Goal: Find specific page/section: Find specific page/section

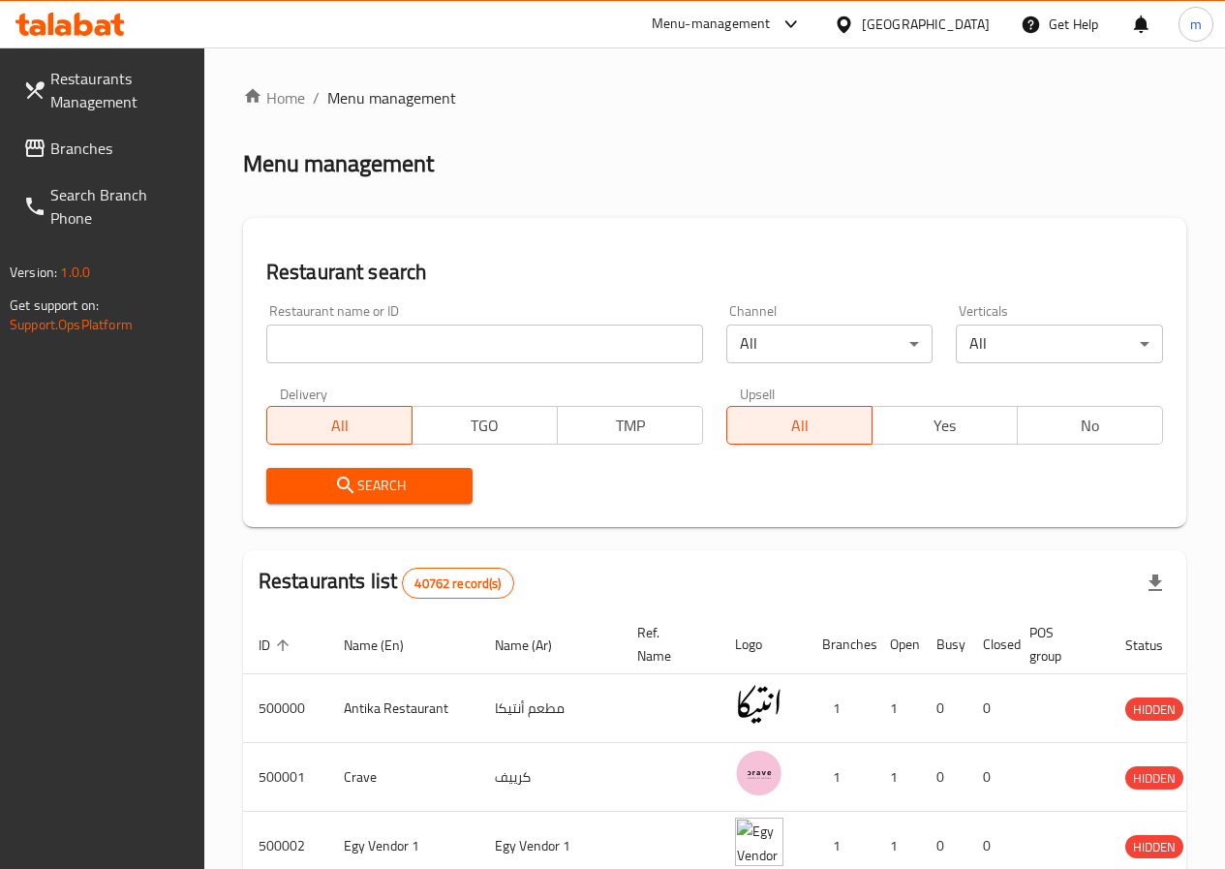
click at [62, 148] on span "Branches" at bounding box center [119, 148] width 138 height 23
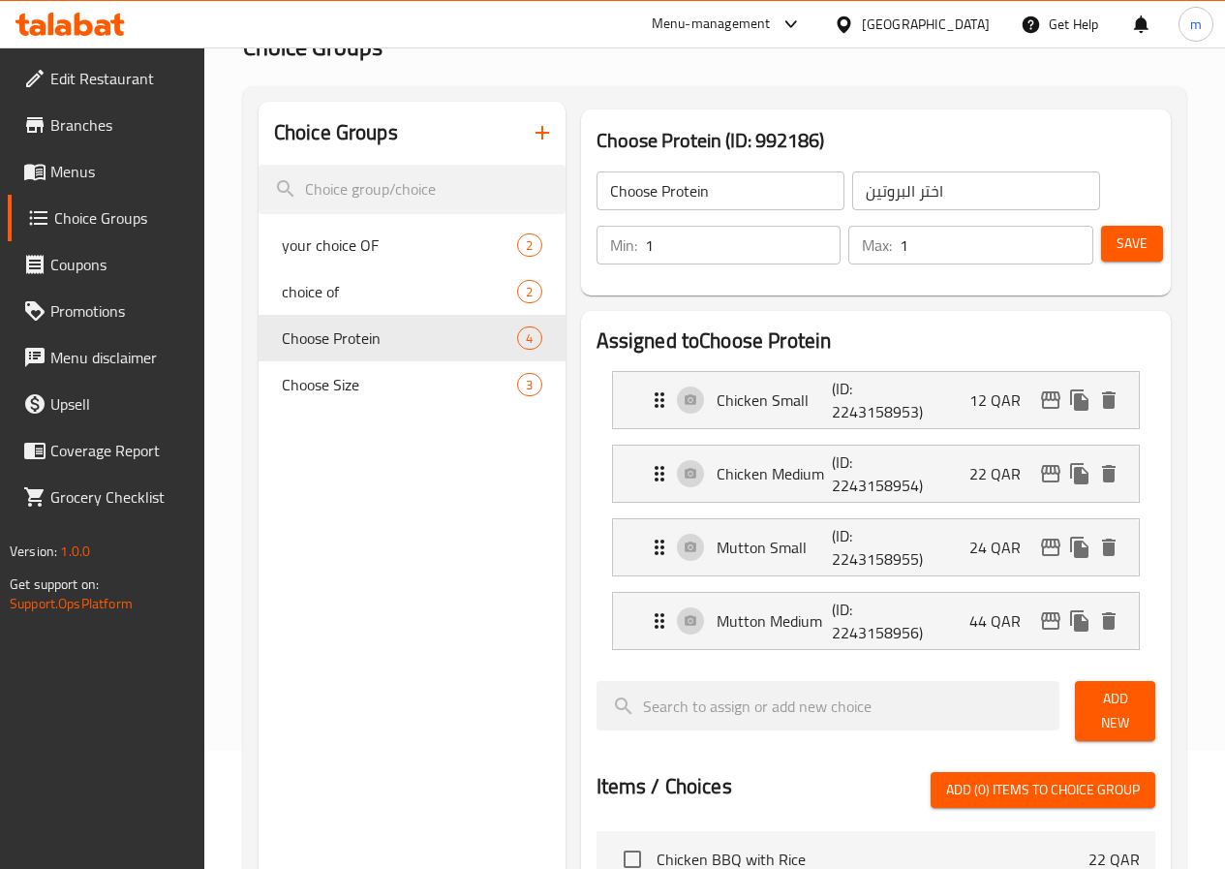
scroll to position [118, 0]
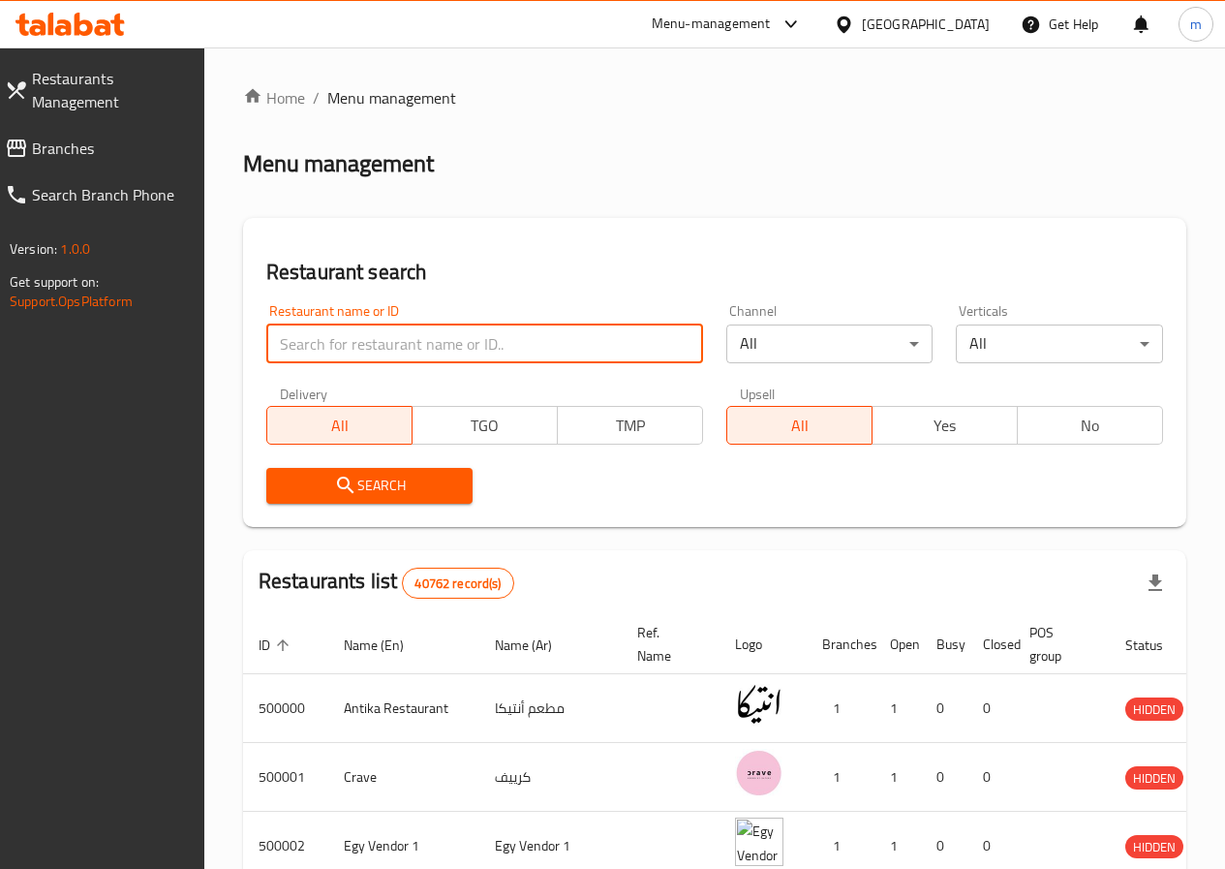
click at [327, 342] on input "search" at bounding box center [484, 343] width 437 height 39
paste input "774712"
type input "774712"
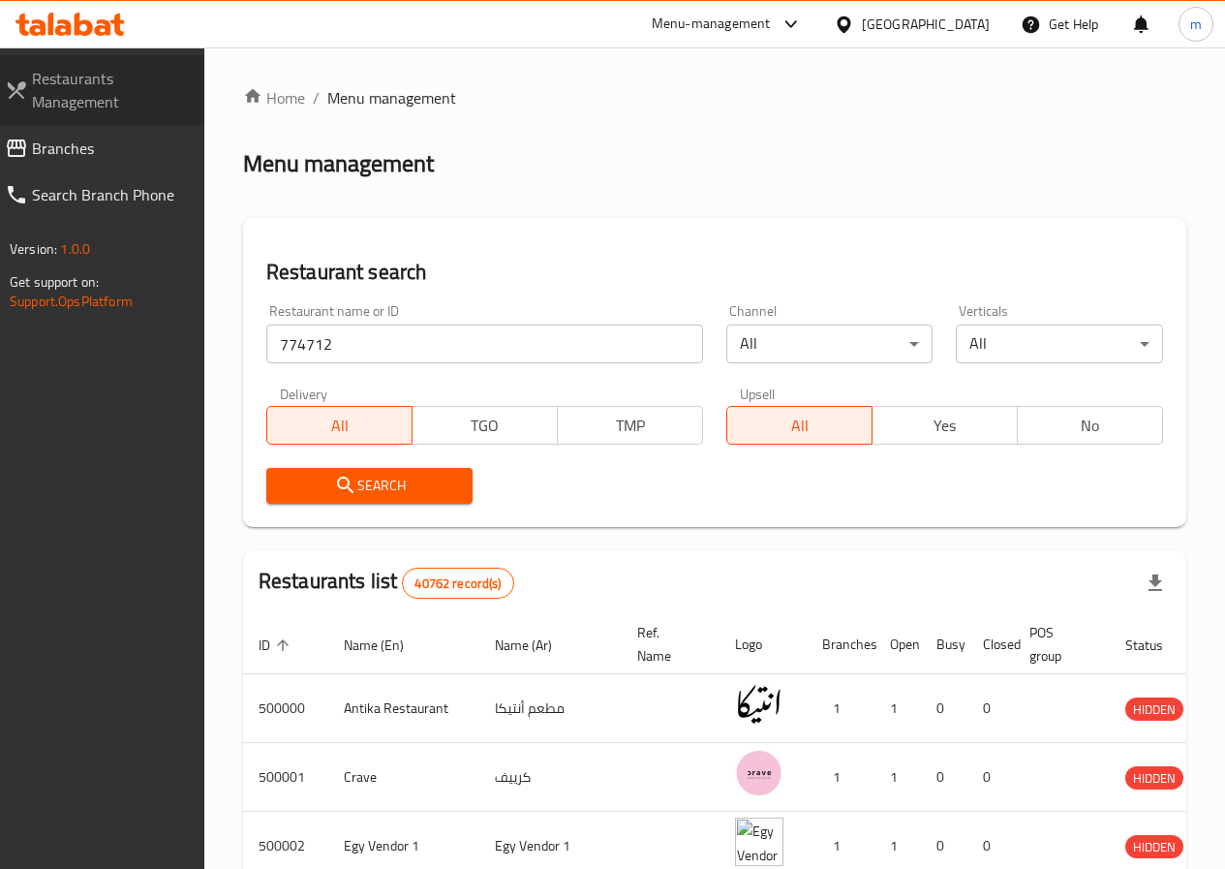
click at [85, 110] on span "Restaurants Management" at bounding box center [110, 90] width 157 height 46
click at [320, 362] on input "search" at bounding box center [484, 343] width 437 height 39
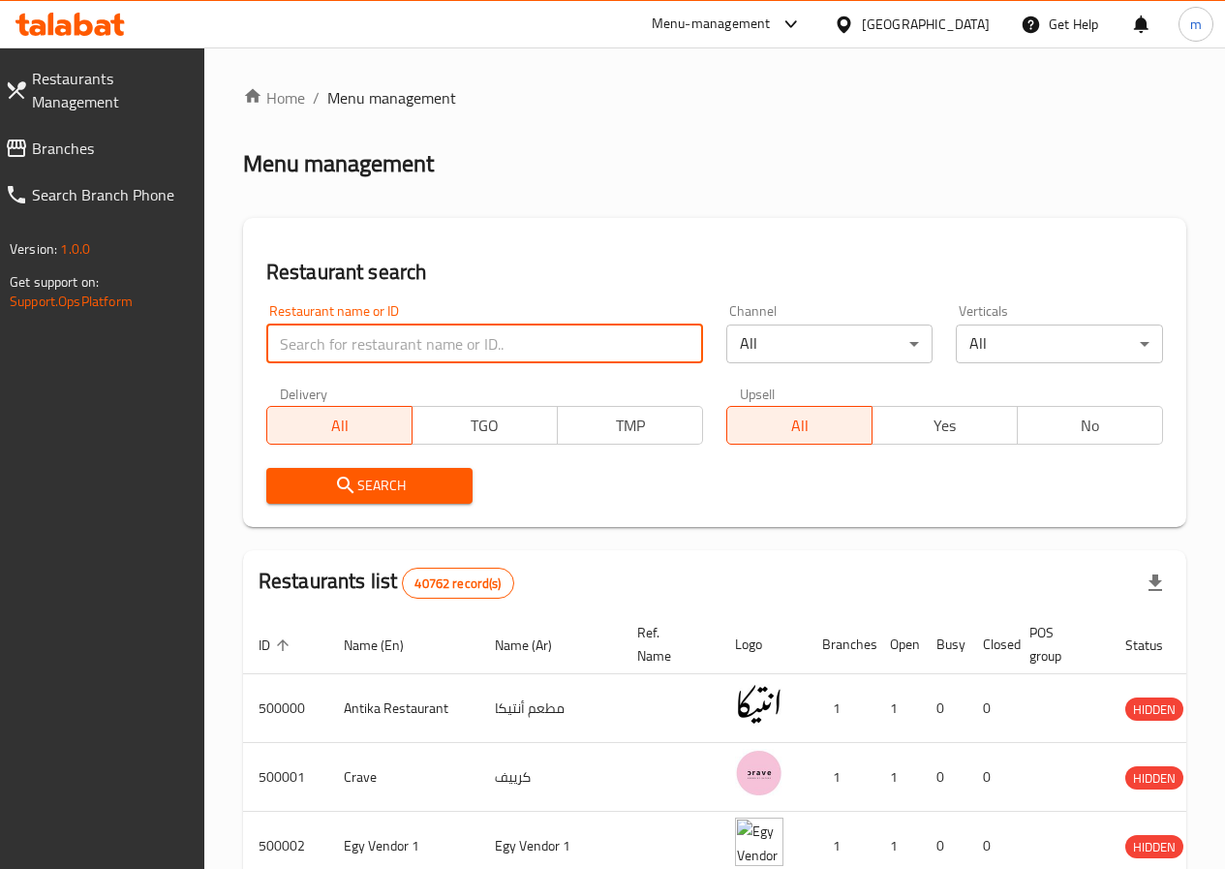
paste input "774712"
type input "774712"
click at [137, 96] on span "Restaurants Management" at bounding box center [110, 90] width 157 height 46
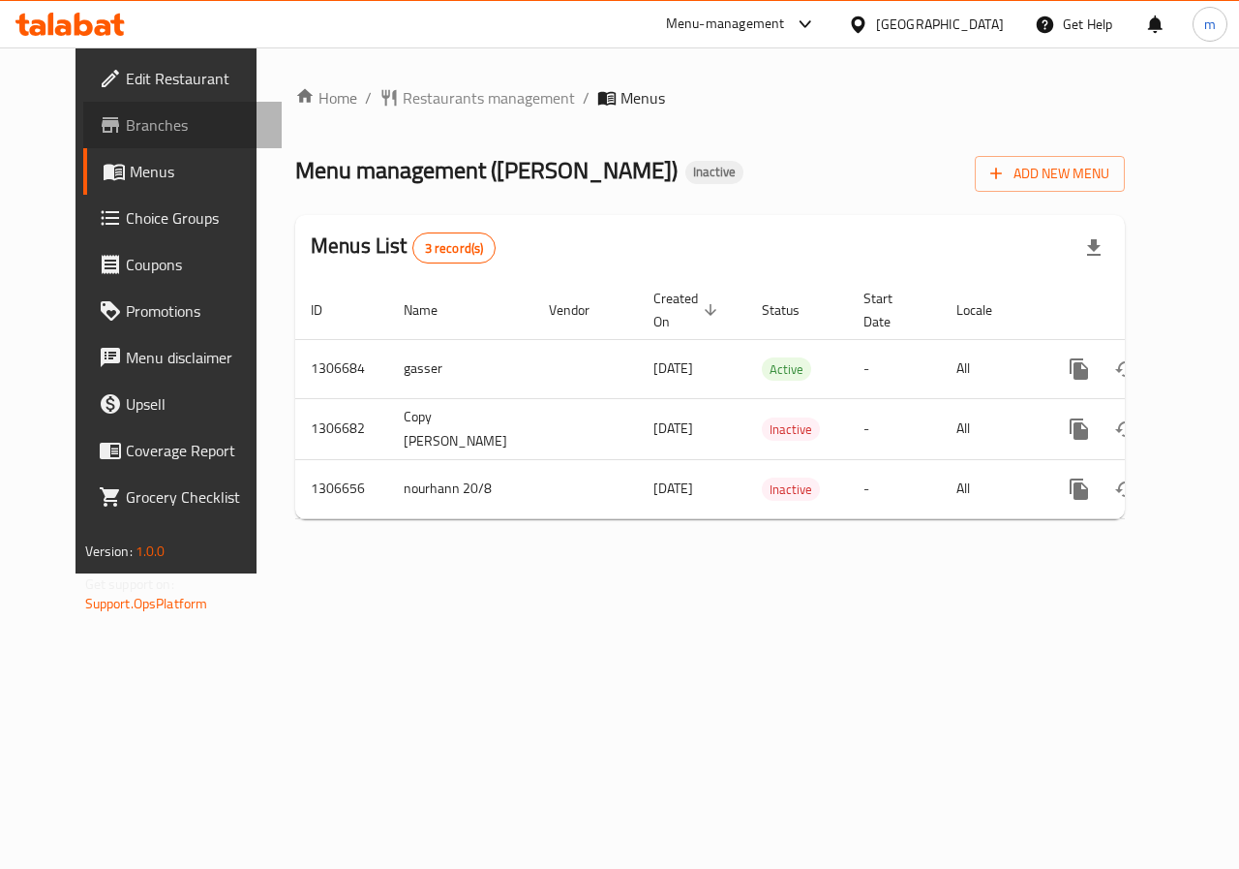
click at [126, 119] on span "Branches" at bounding box center [196, 124] width 141 height 23
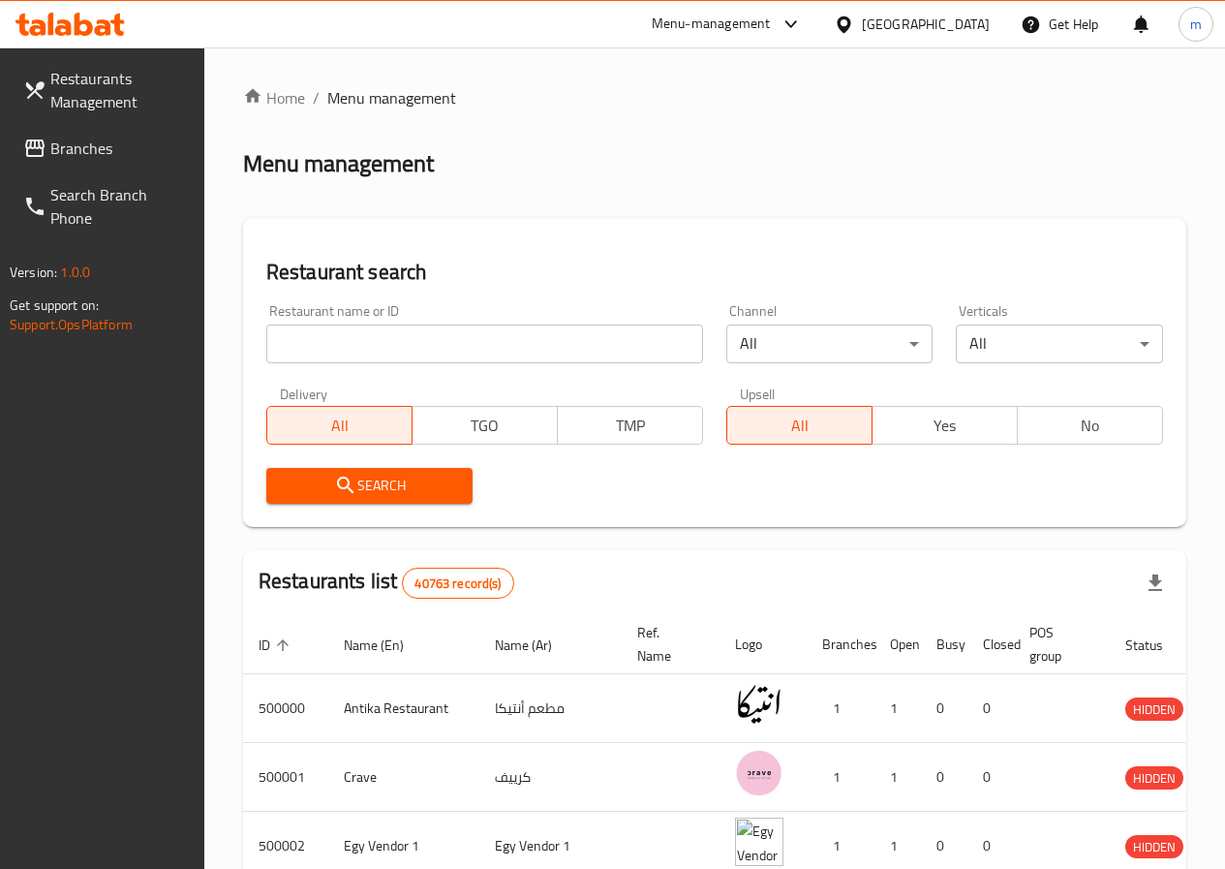
click at [102, 34] on icon at bounding box center [103, 27] width 16 height 16
